Goal: Task Accomplishment & Management: Manage account settings

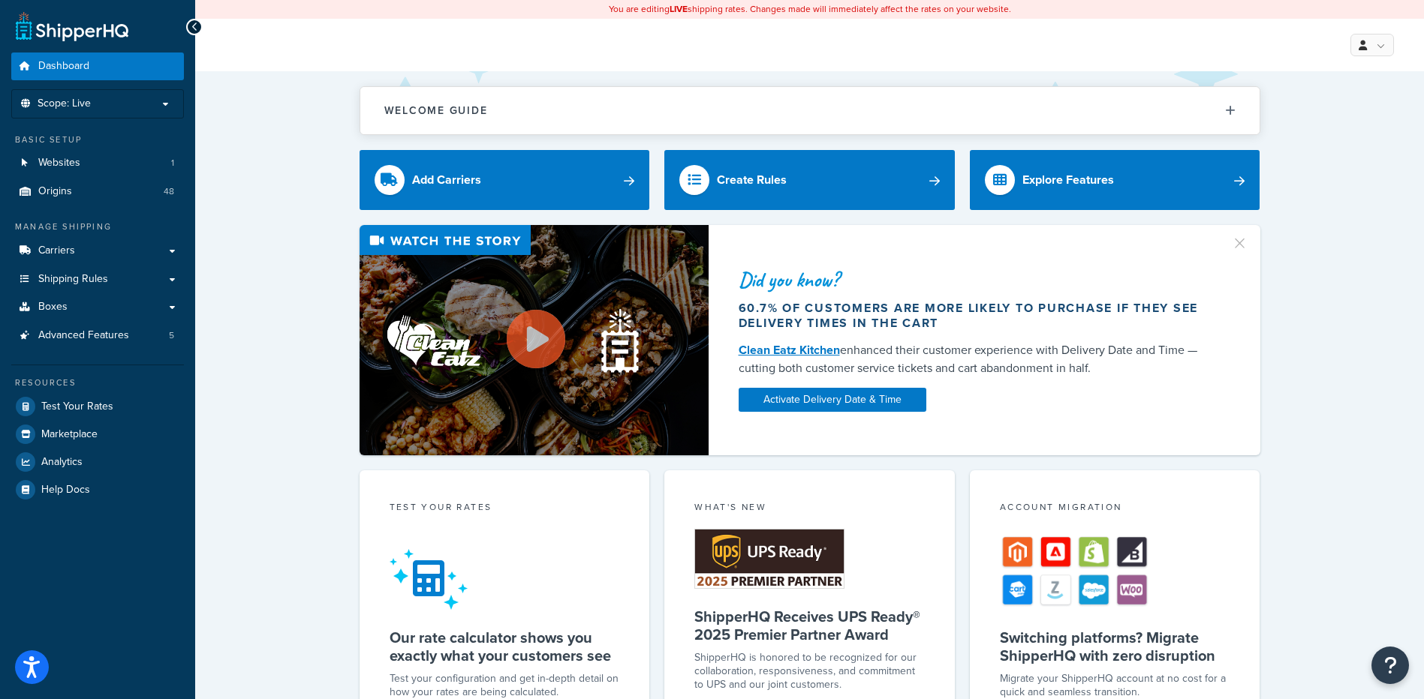
click at [284, 242] on div "Did you know? 60.7% of customers are more likely to purchase if they see delive…" at bounding box center [809, 340] width 1168 height 230
click at [84, 240] on link "Carriers" at bounding box center [97, 251] width 173 height 28
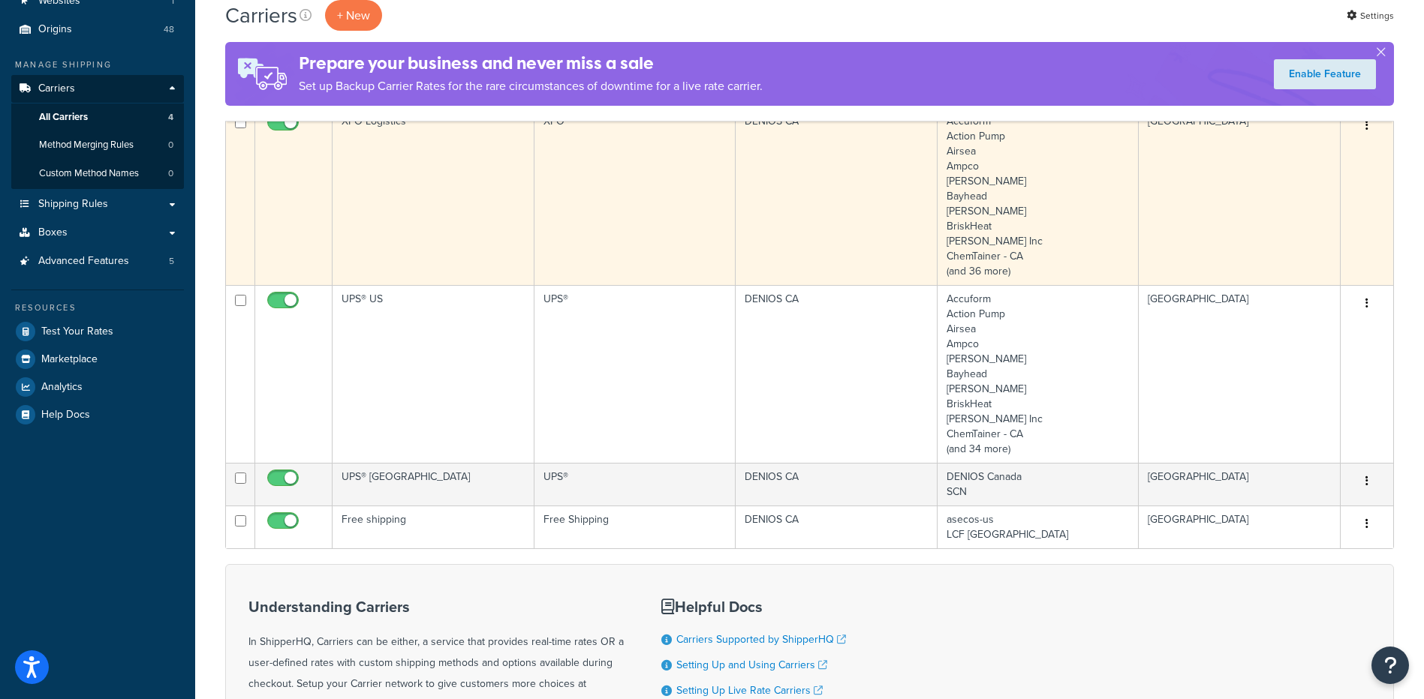
scroll to position [225, 0]
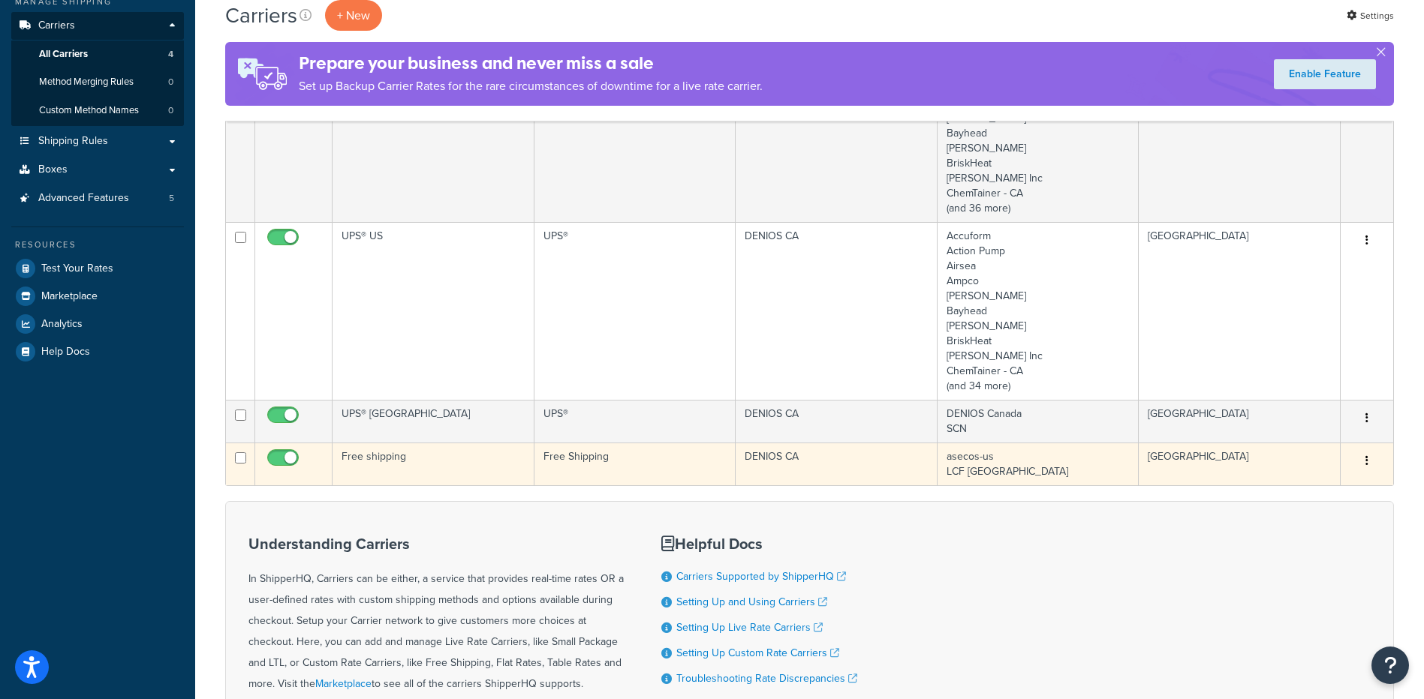
click at [467, 466] on td "Free shipping" at bounding box center [433, 464] width 202 height 43
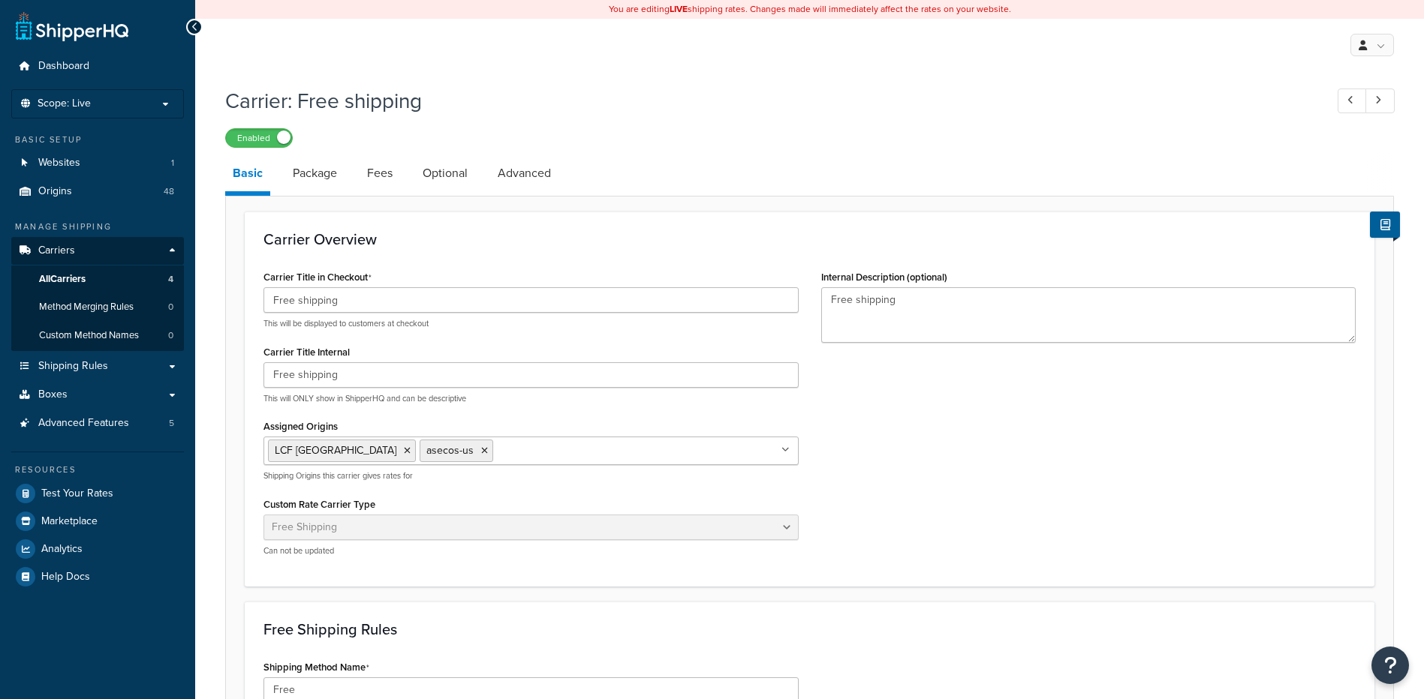
select select "free"
click at [318, 171] on link "Package" at bounding box center [314, 173] width 59 height 36
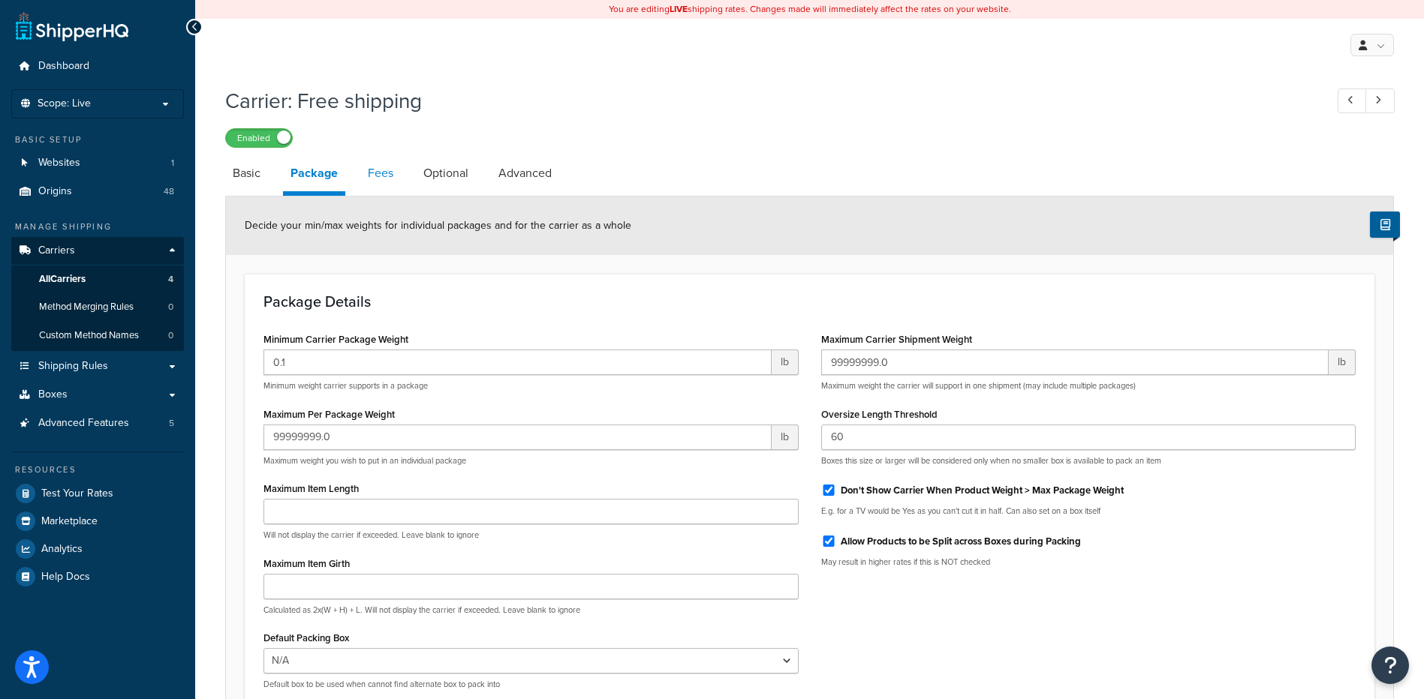
click at [371, 168] on link "Fees" at bounding box center [380, 173] width 41 height 36
select select "AFTER"
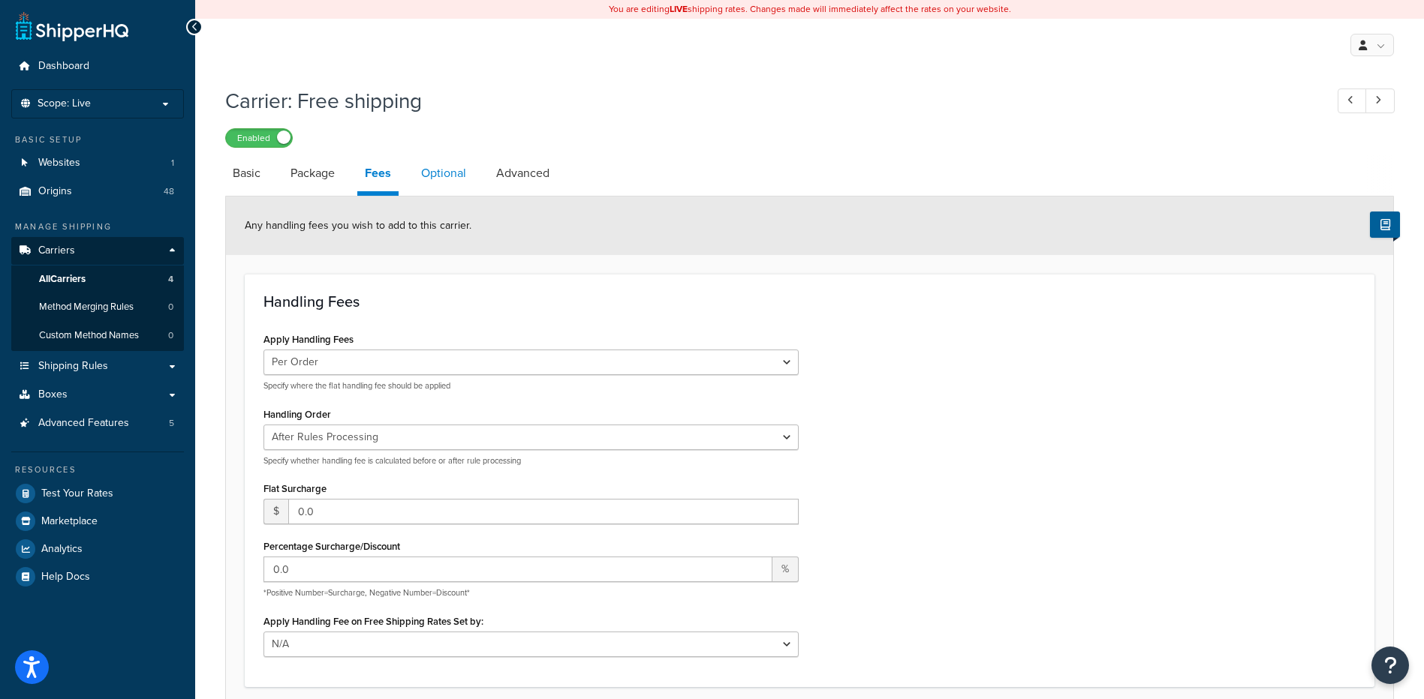
click at [452, 175] on link "Optional" at bounding box center [443, 173] width 60 height 36
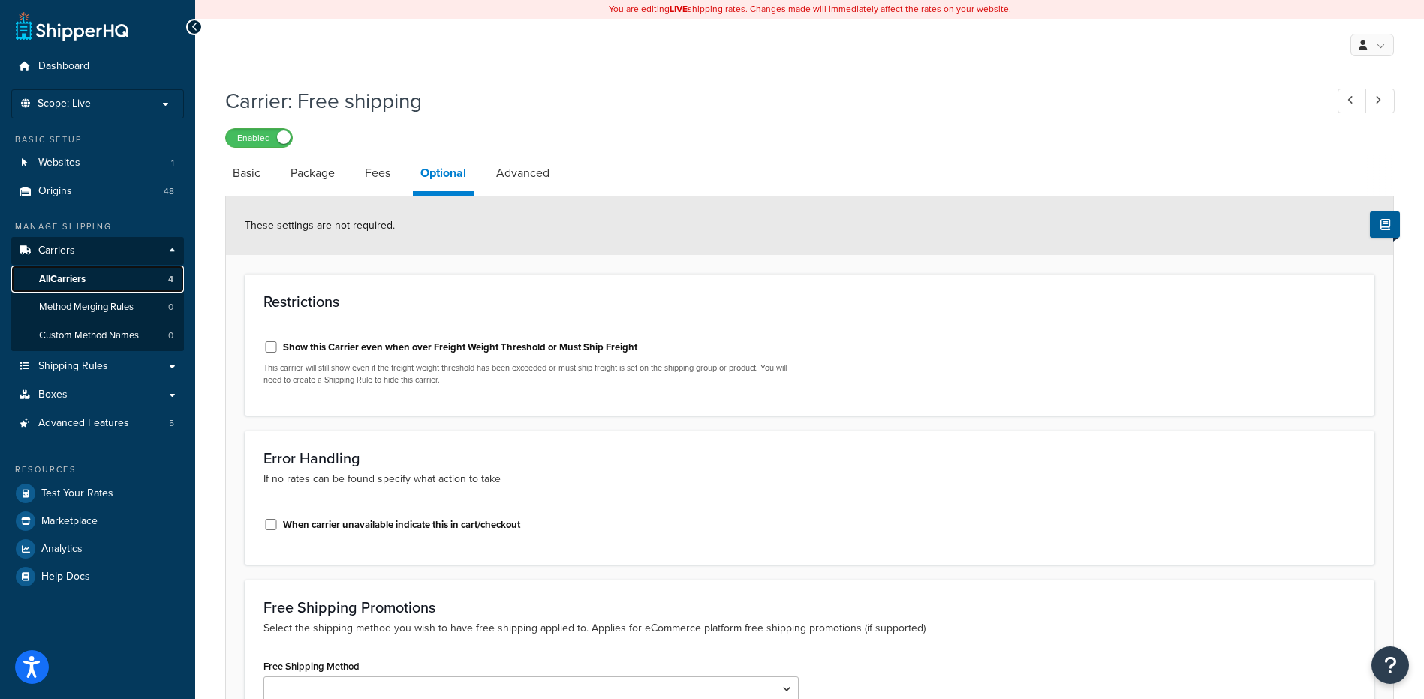
click at [83, 281] on span "All Carriers" at bounding box center [62, 279] width 47 height 13
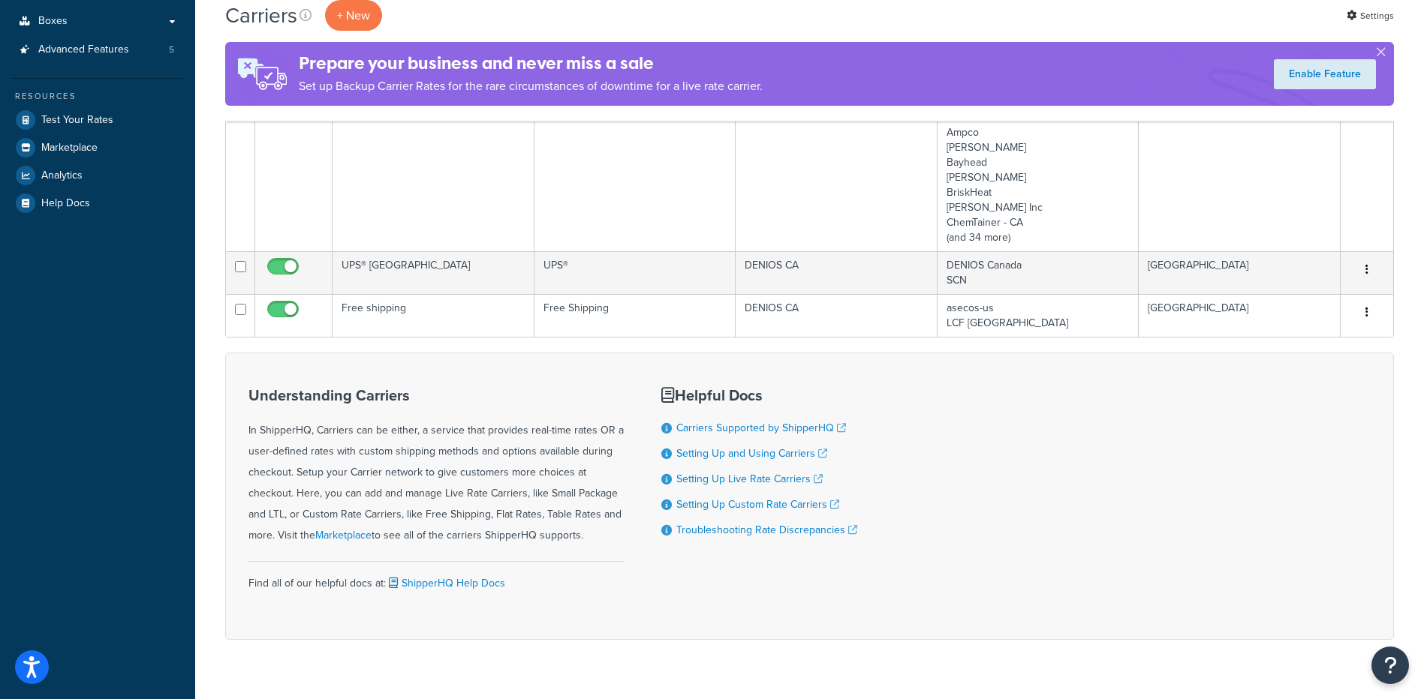
scroll to position [375, 0]
